Goal: Task Accomplishment & Management: Manage account settings

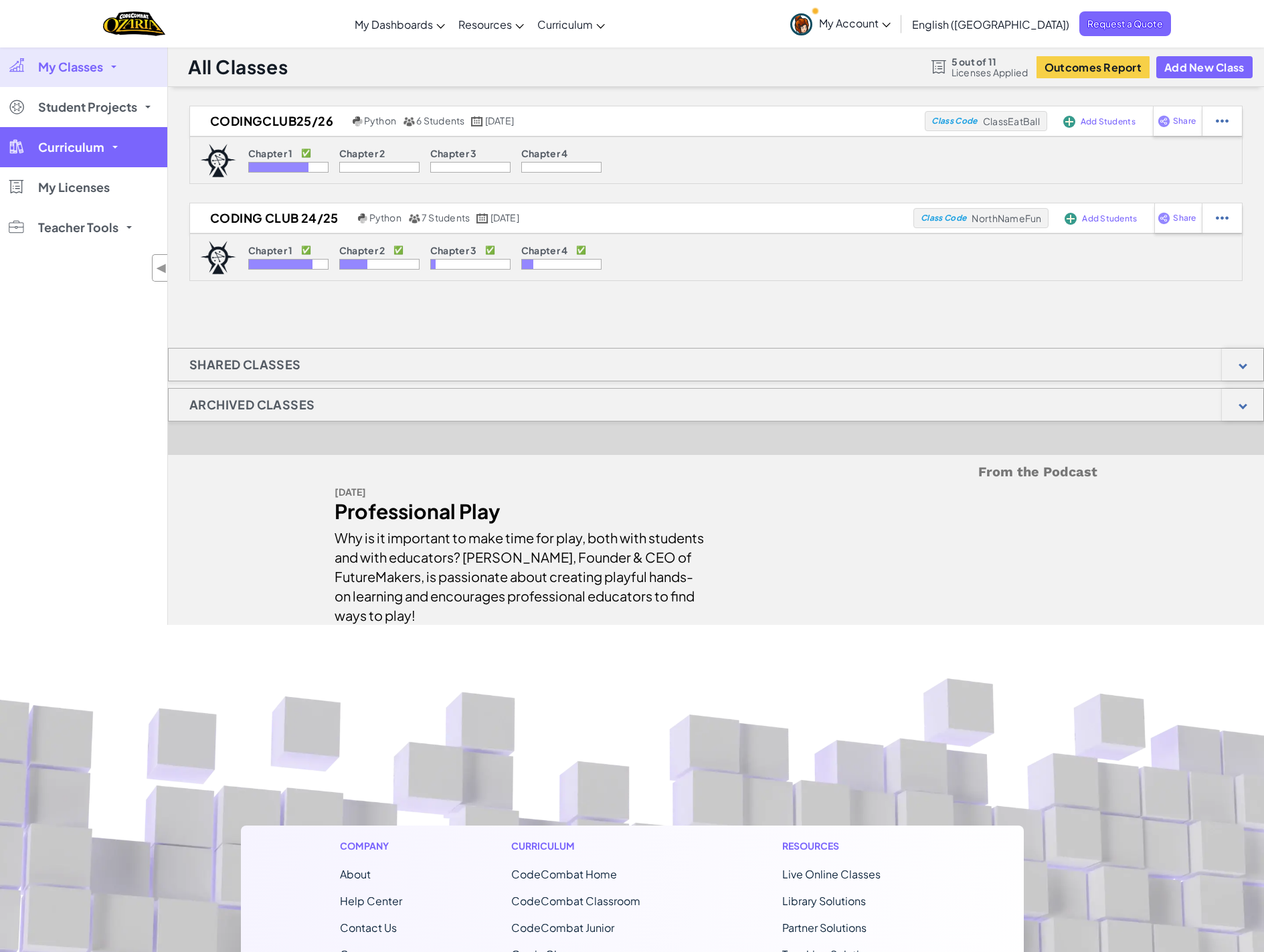
click at [80, 147] on span "Curriculum" at bounding box center [71, 147] width 66 height 12
click at [71, 377] on div "My Classes All Classes CodingClub25/26 Coding Club 24/25 Student Projects Codin…" at bounding box center [84, 336] width 168 height 578
click at [99, 146] on span "Curriculum" at bounding box center [71, 147] width 66 height 12
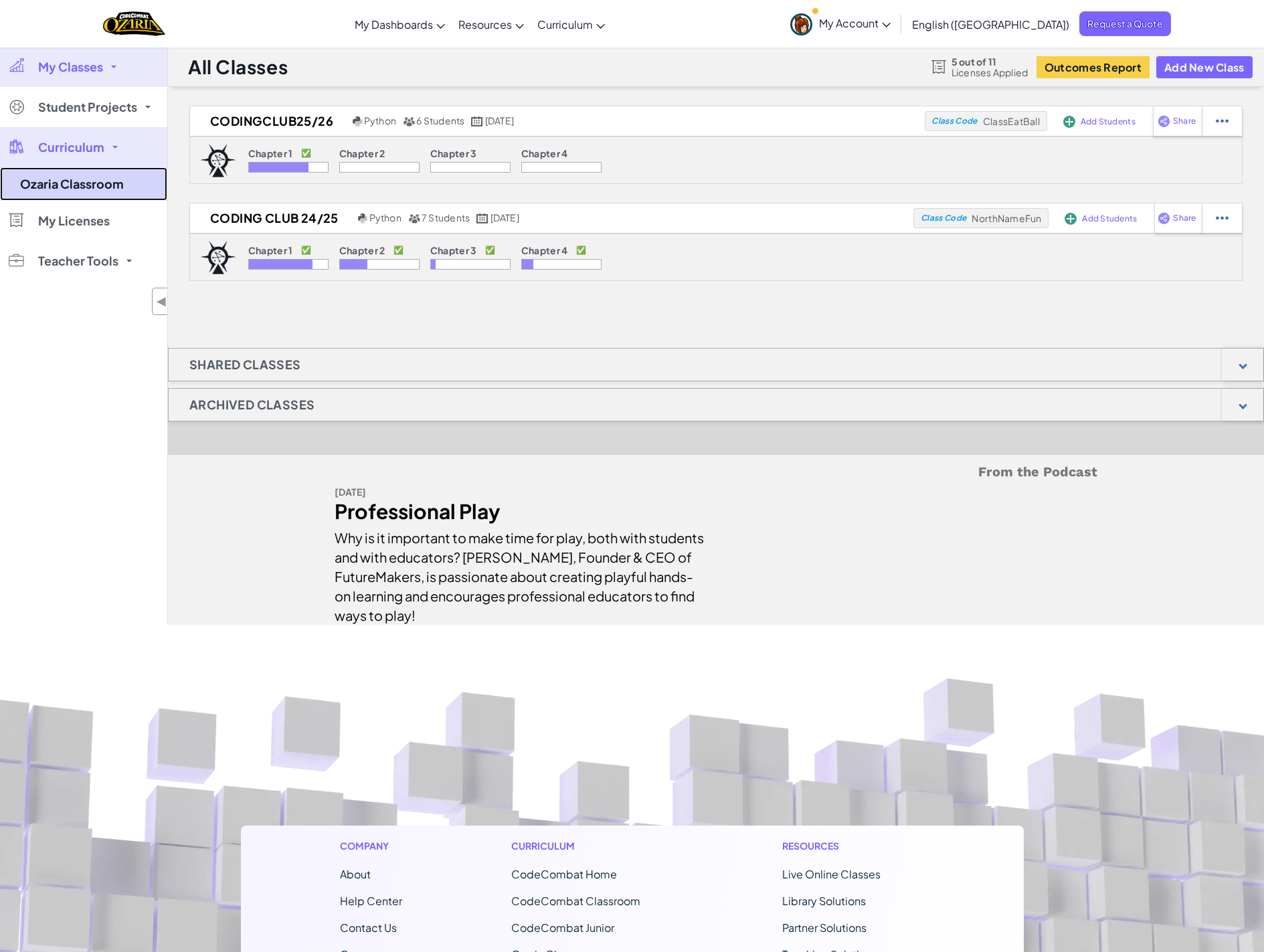
click at [101, 190] on link "Ozaria Classroom" at bounding box center [84, 184] width 168 height 34
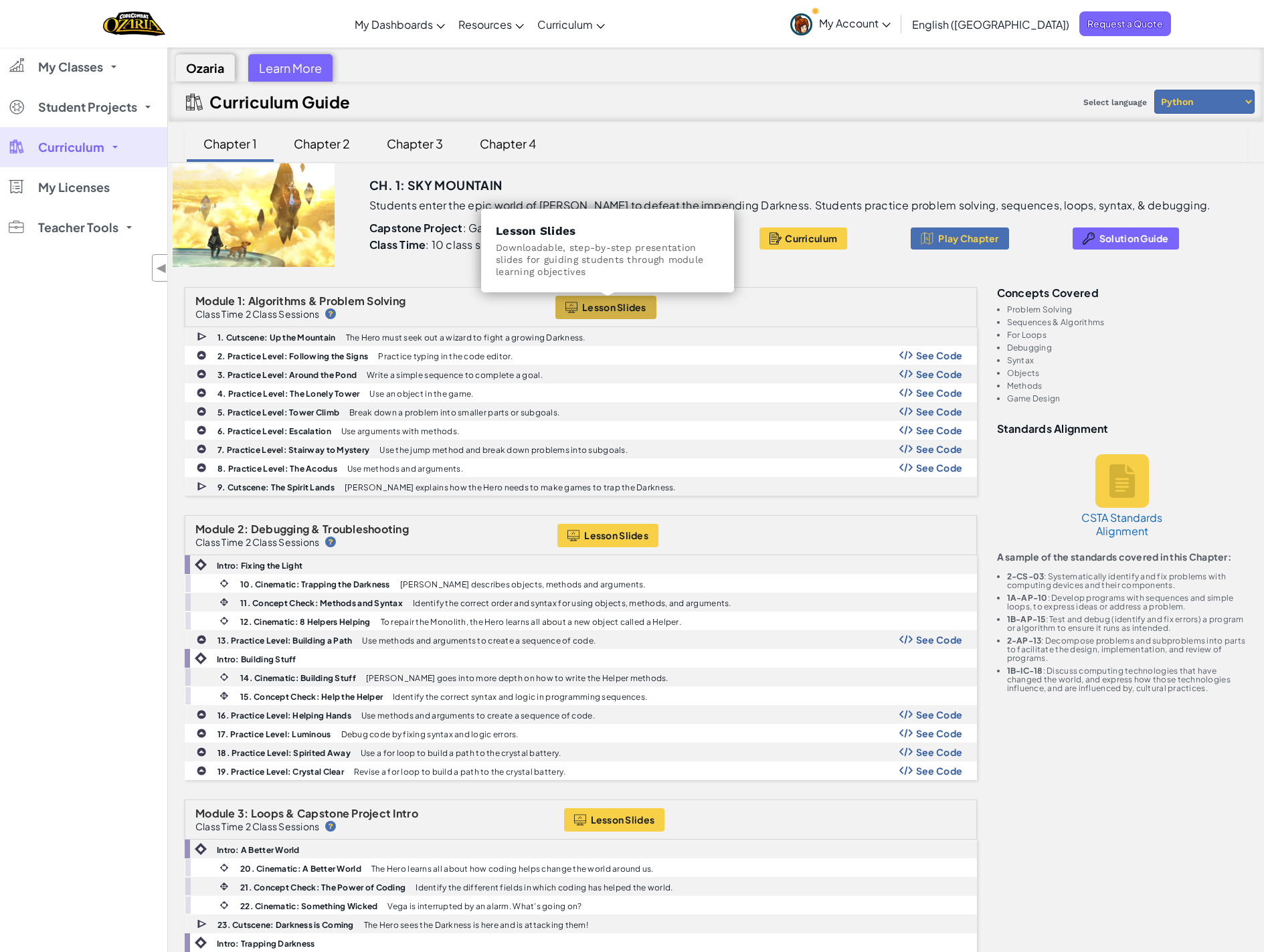
click at [611, 304] on span "Lesson Slides" at bounding box center [613, 306] width 64 height 11
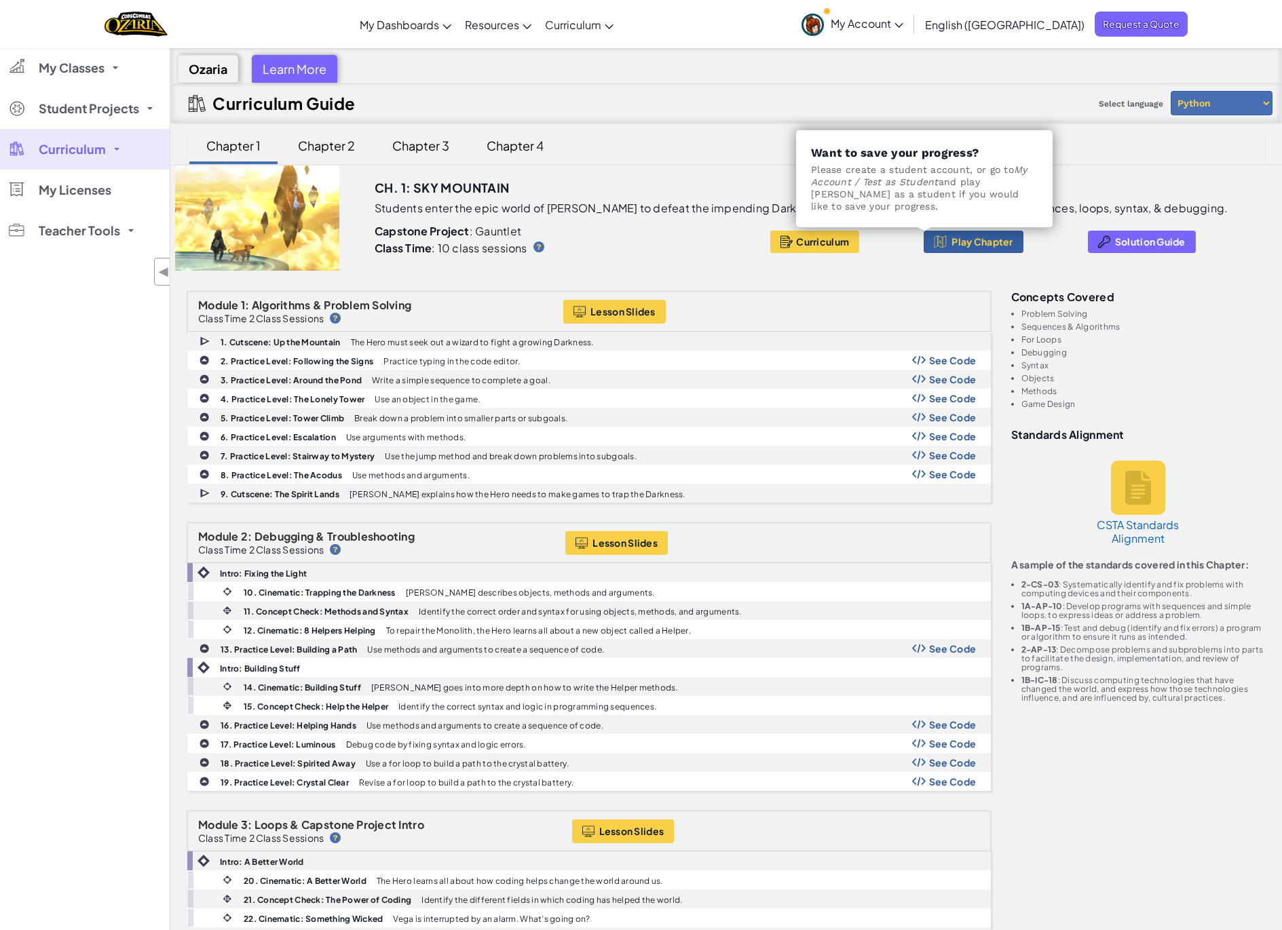
click at [951, 240] on span "Play Chapter" at bounding box center [981, 241] width 61 height 11
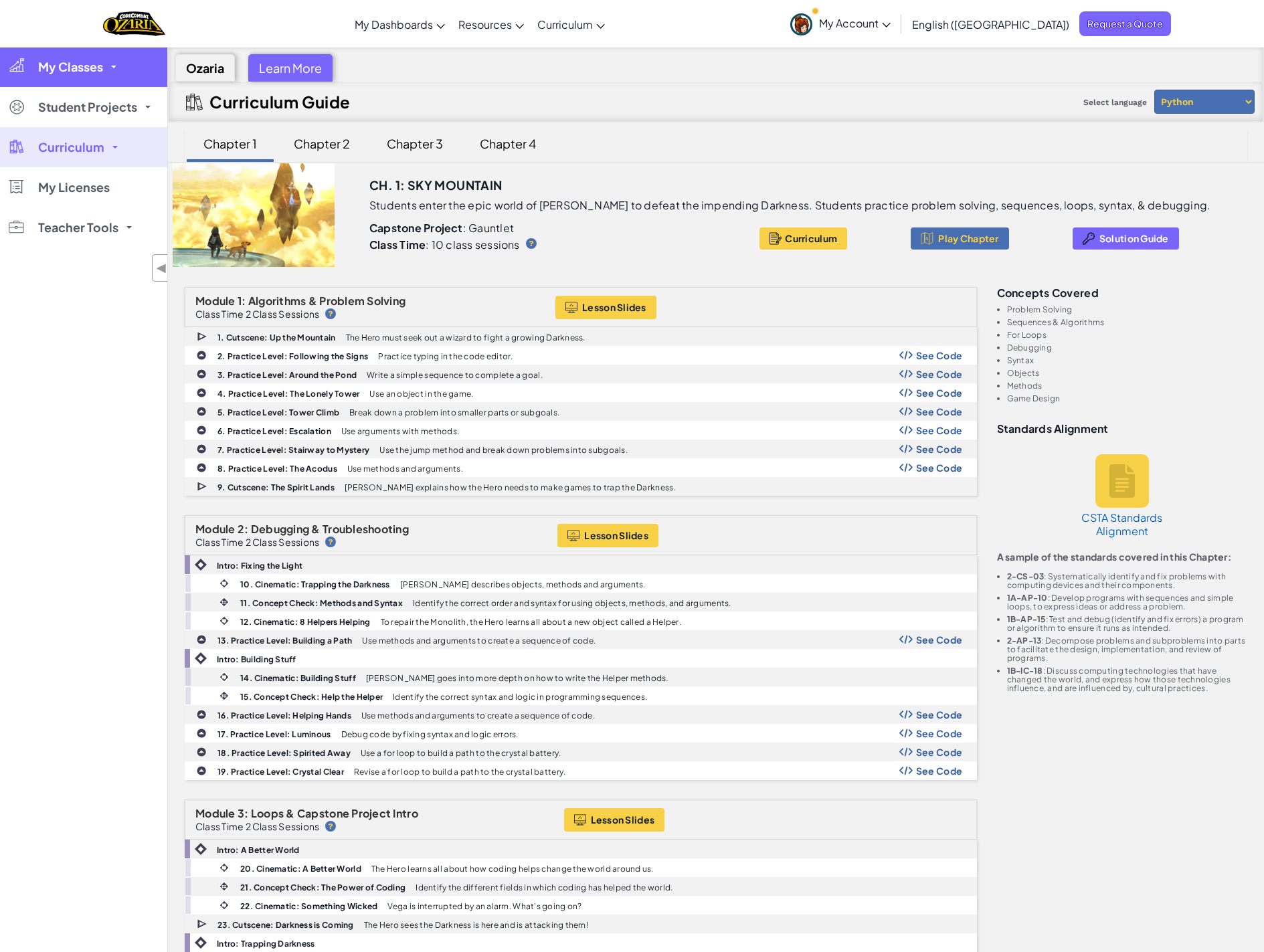
click at [73, 76] on link "My Classes" at bounding box center [84, 67] width 168 height 40
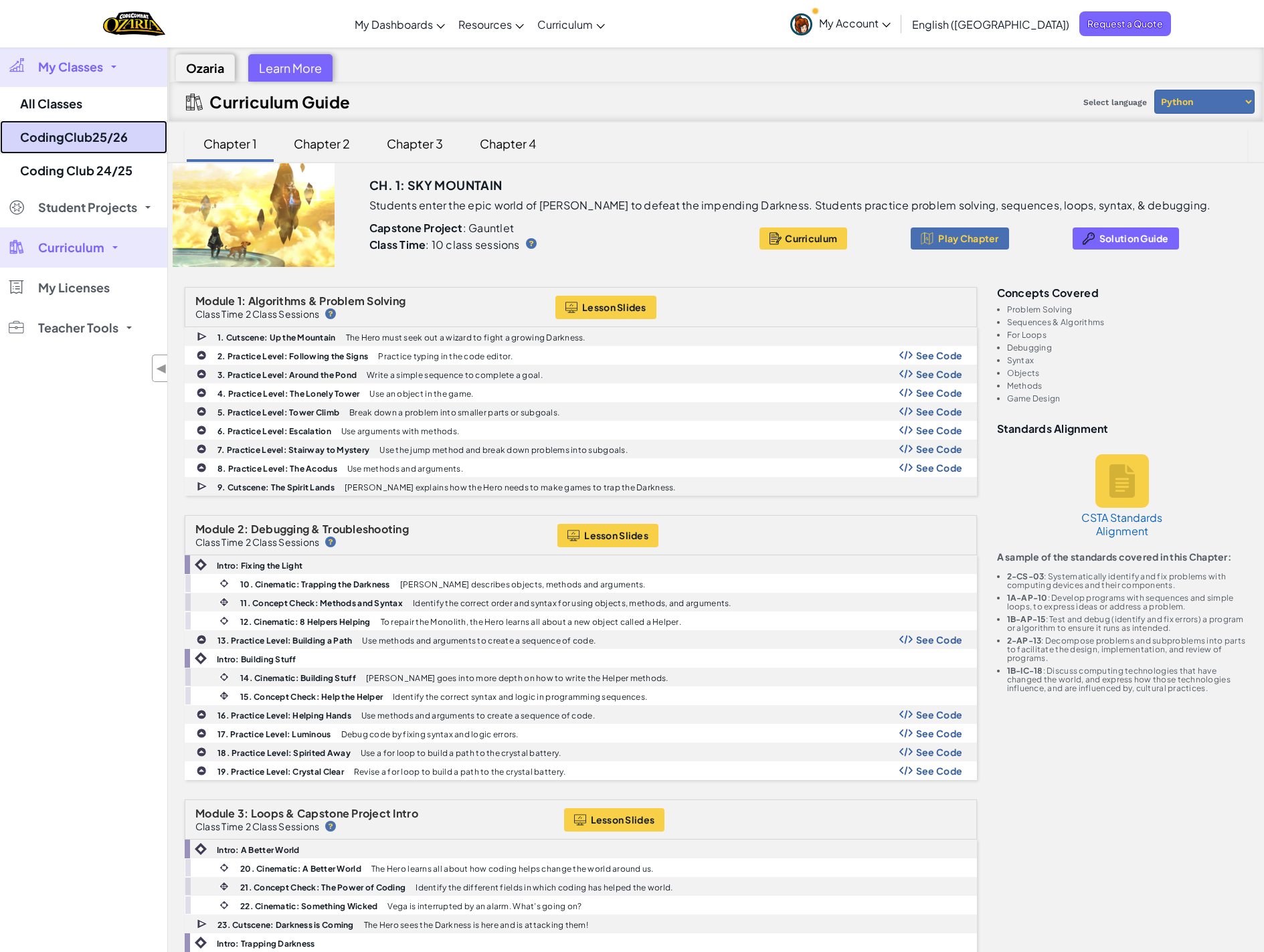
click at [85, 139] on link "CodingClub25/26" at bounding box center [84, 137] width 168 height 34
select select "5d8a57abe8919b28d5113af1"
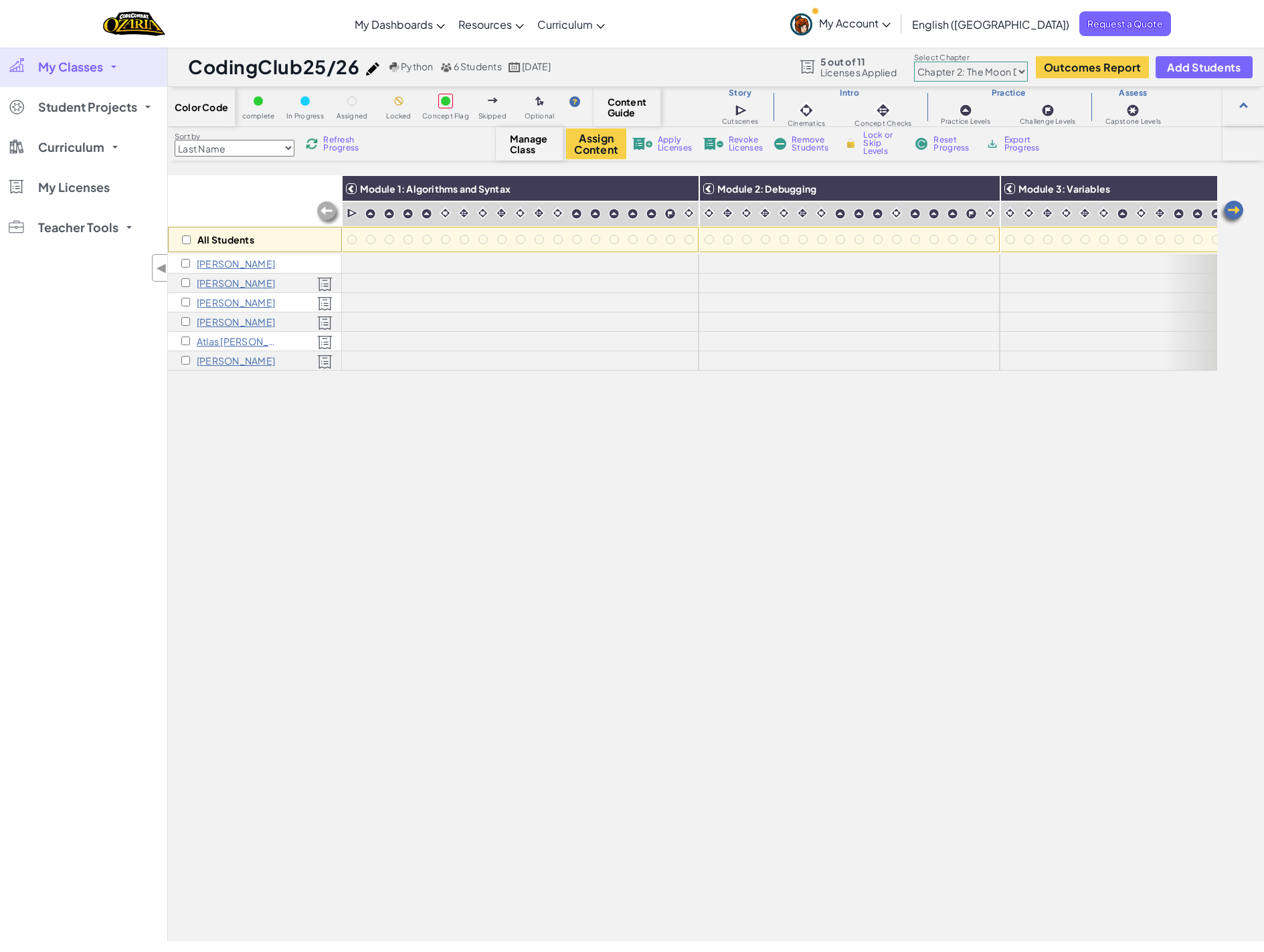
click at [101, 61] on span "My Classes" at bounding box center [71, 67] width 65 height 12
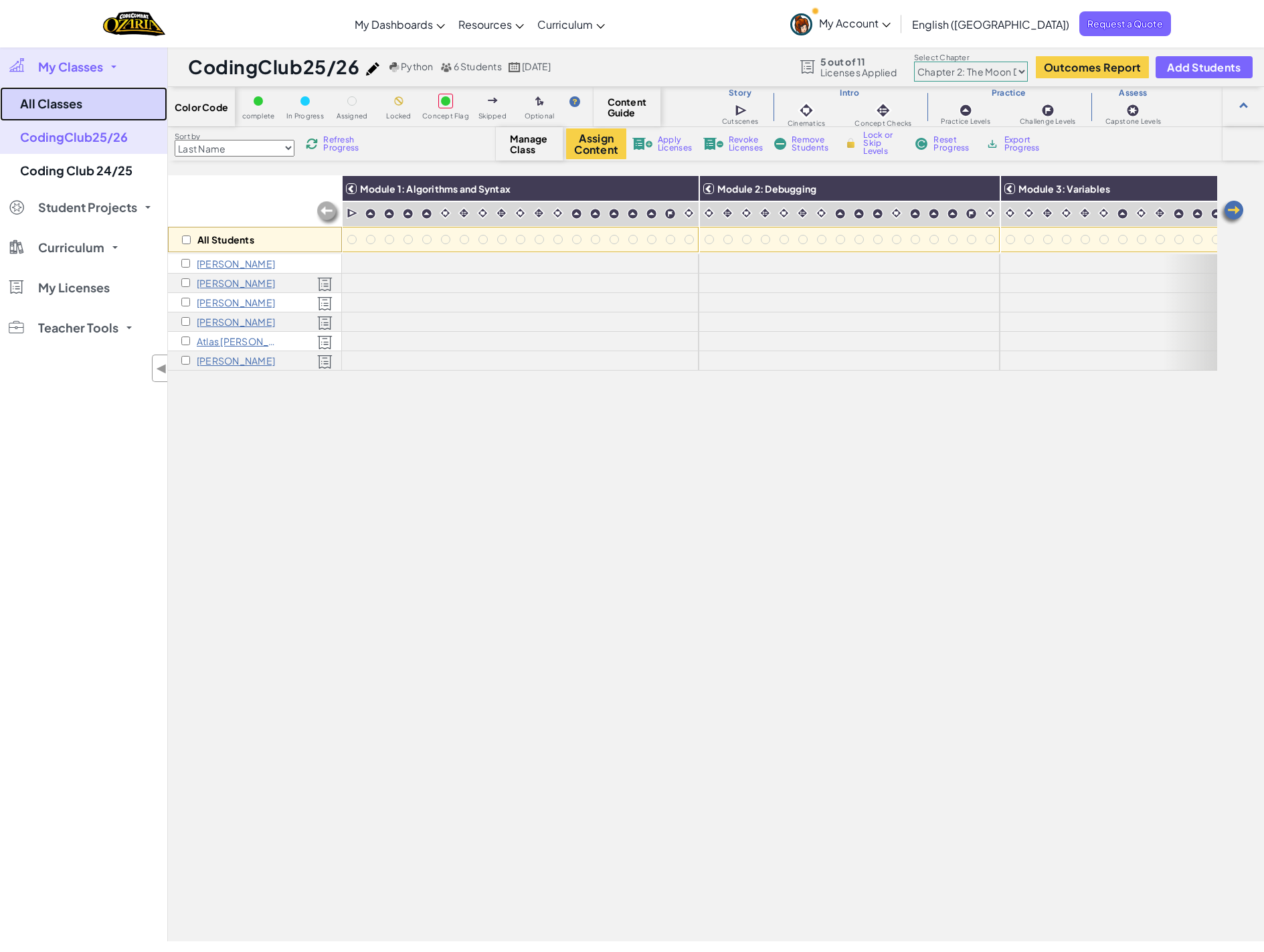
click at [80, 101] on link "All Classes" at bounding box center [84, 103] width 168 height 34
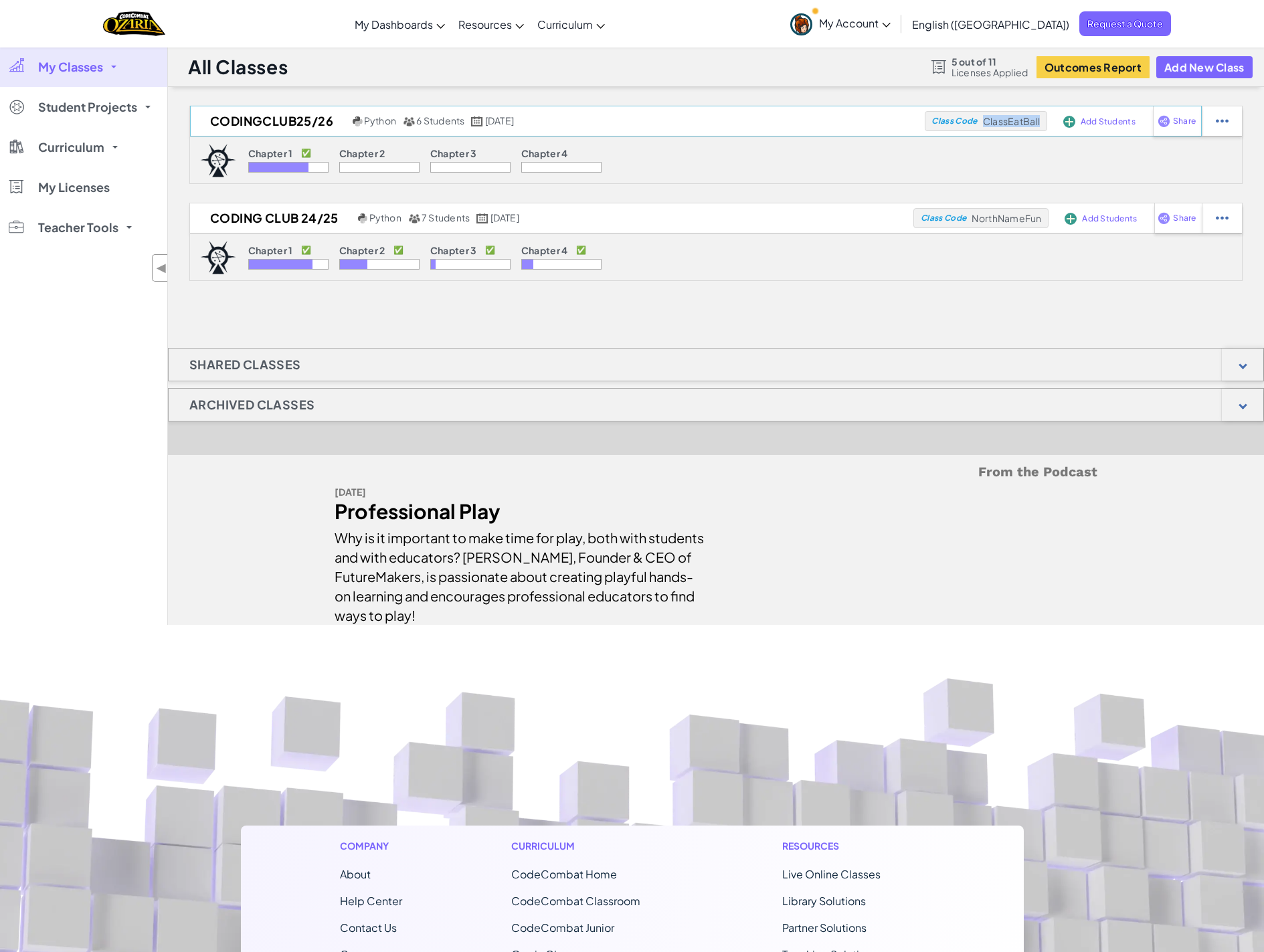
drag, startPoint x: 984, startPoint y: 119, endPoint x: 1042, endPoint y: 128, distance: 58.7
click at [1042, 128] on div "Class Code ClassEatBall" at bounding box center [986, 121] width 122 height 20
copy span "ClassEatBall"
